Goal: Information Seeking & Learning: Learn about a topic

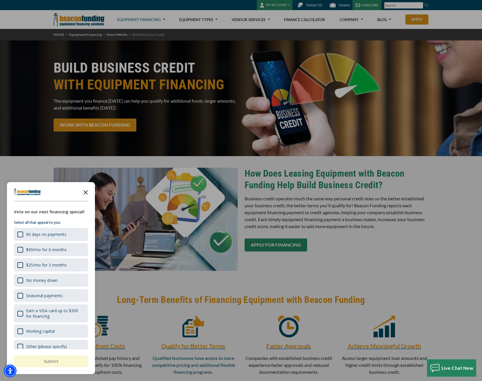
click at [86, 190] on icon "Close the survey" at bounding box center [86, 192] width 12 height 12
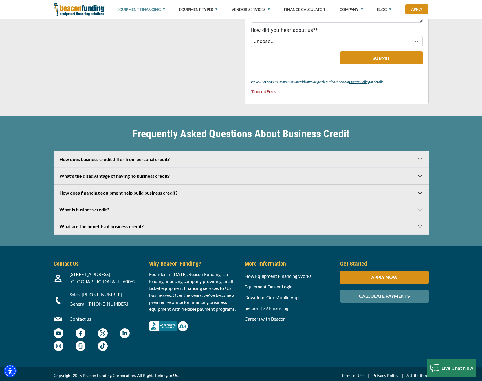
scroll to position [1222, 0]
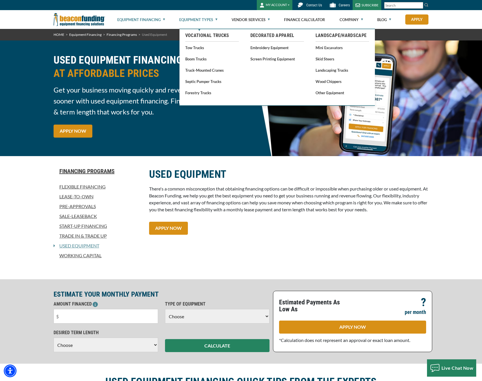
click at [211, 19] on link "Equipment Types" at bounding box center [198, 19] width 38 height 19
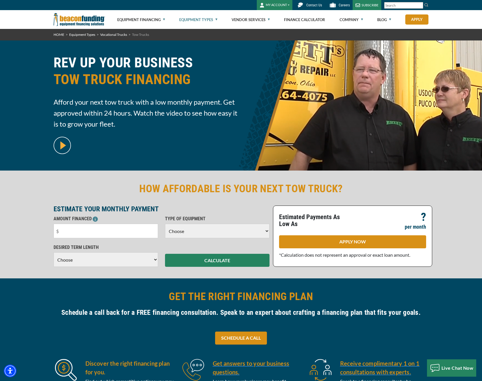
click at [202, 20] on link "Equipment Types" at bounding box center [198, 19] width 38 height 19
